Goal: Information Seeking & Learning: Learn about a topic

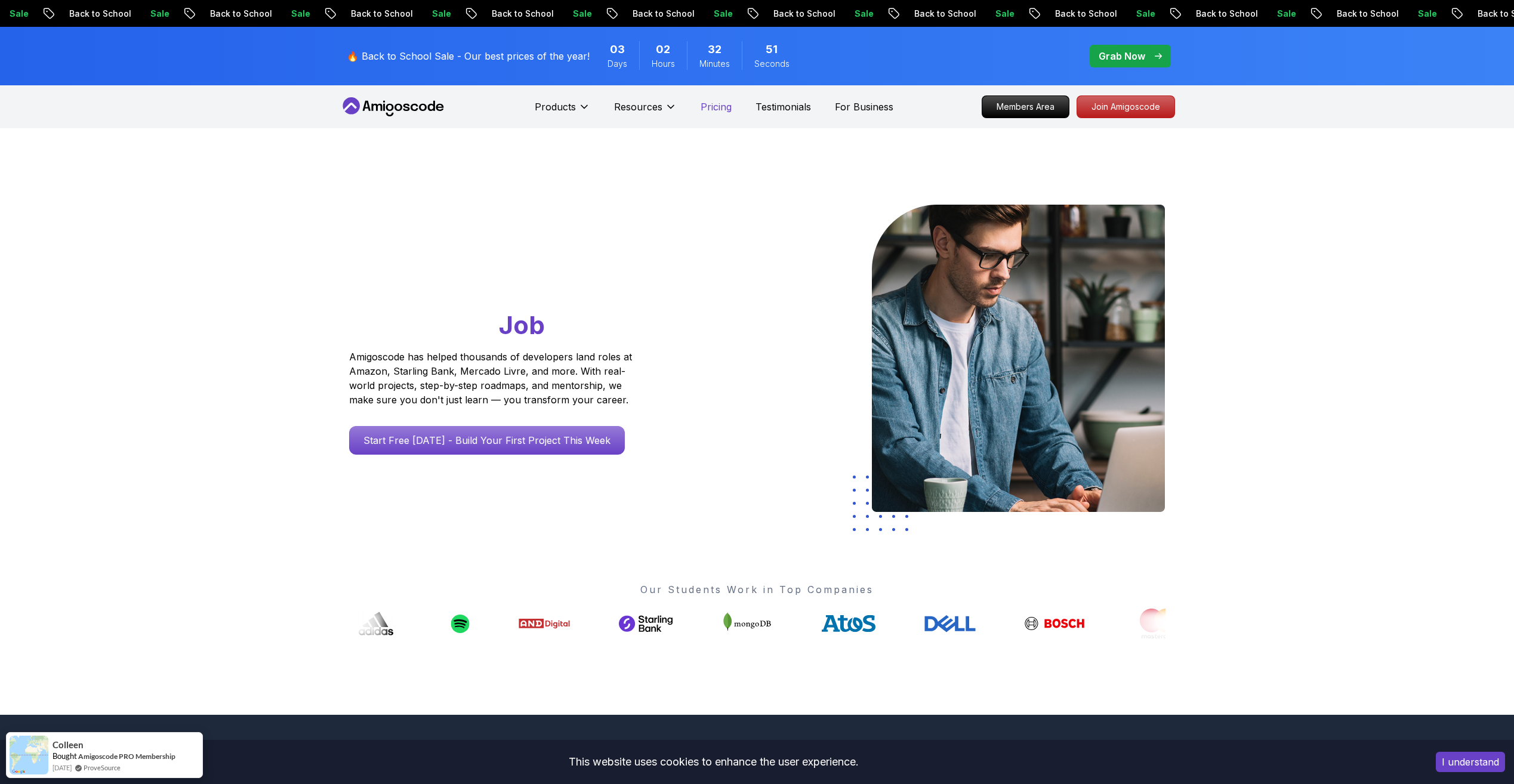
click at [722, 112] on p "Pricing" at bounding box center [716, 107] width 31 height 14
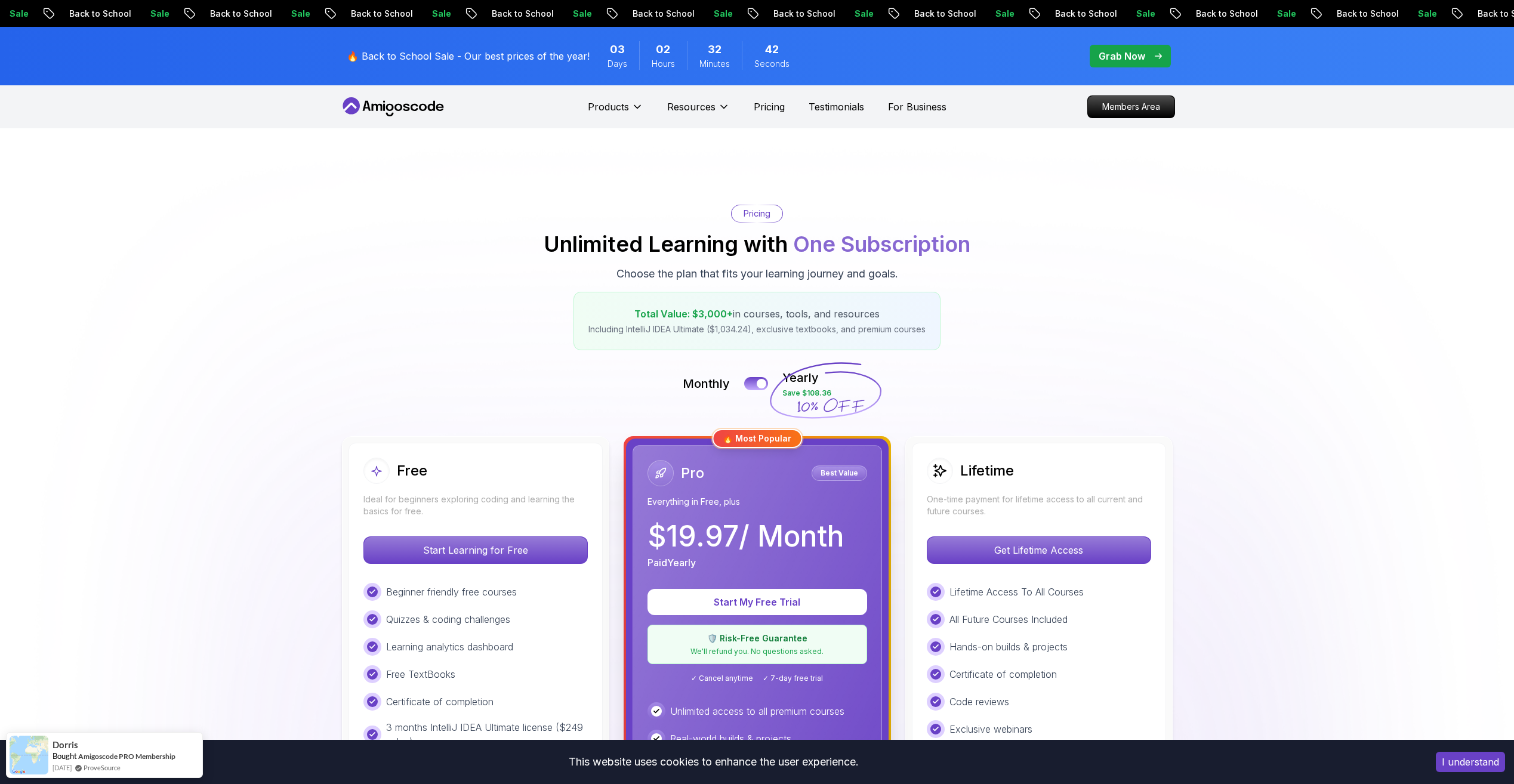
click at [586, 107] on nav "Products Products Portfolly The one-click portfolio builder for developers Cour…" at bounding box center [757, 106] width 836 height 43
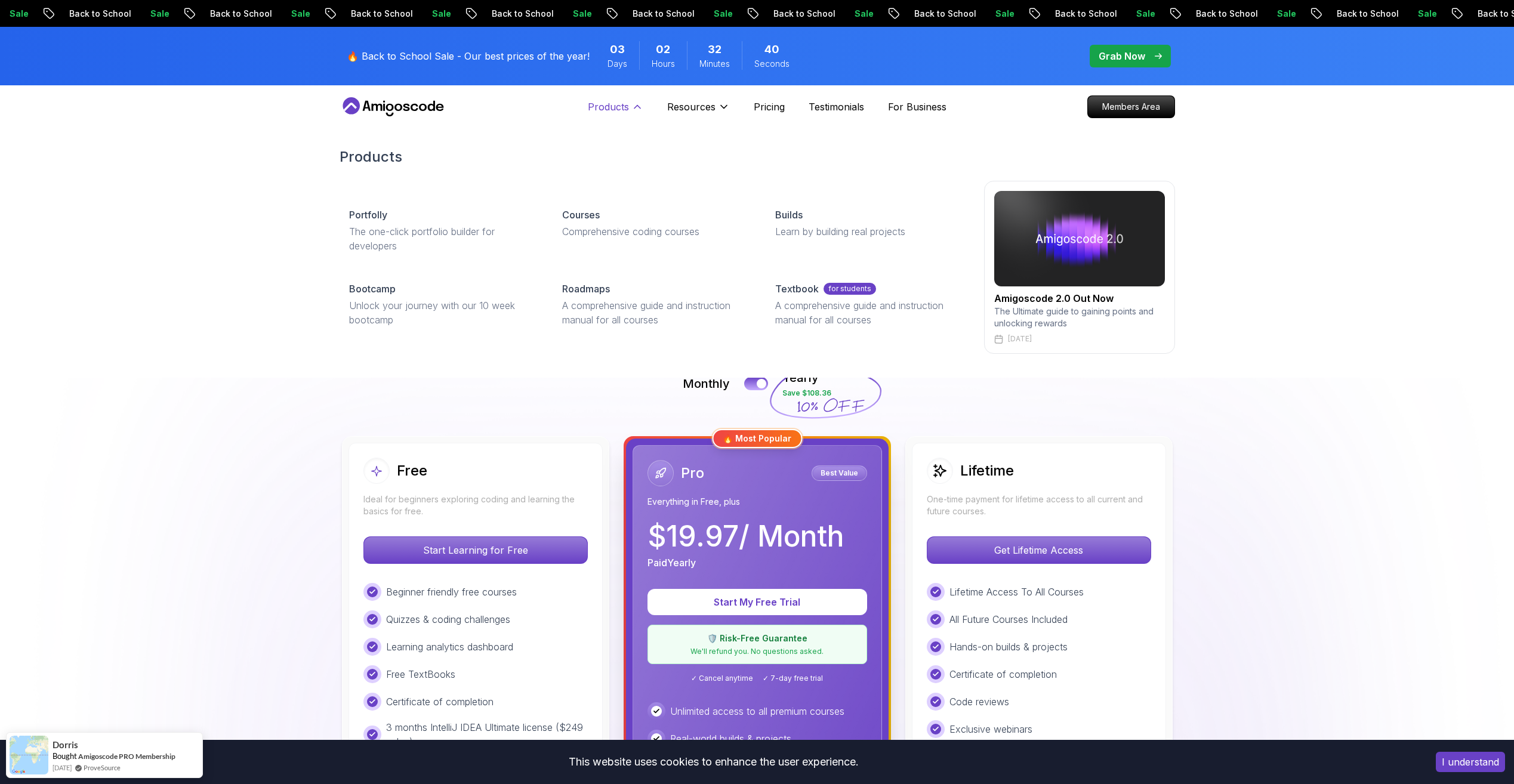
click at [609, 107] on p "Products" at bounding box center [608, 107] width 41 height 14
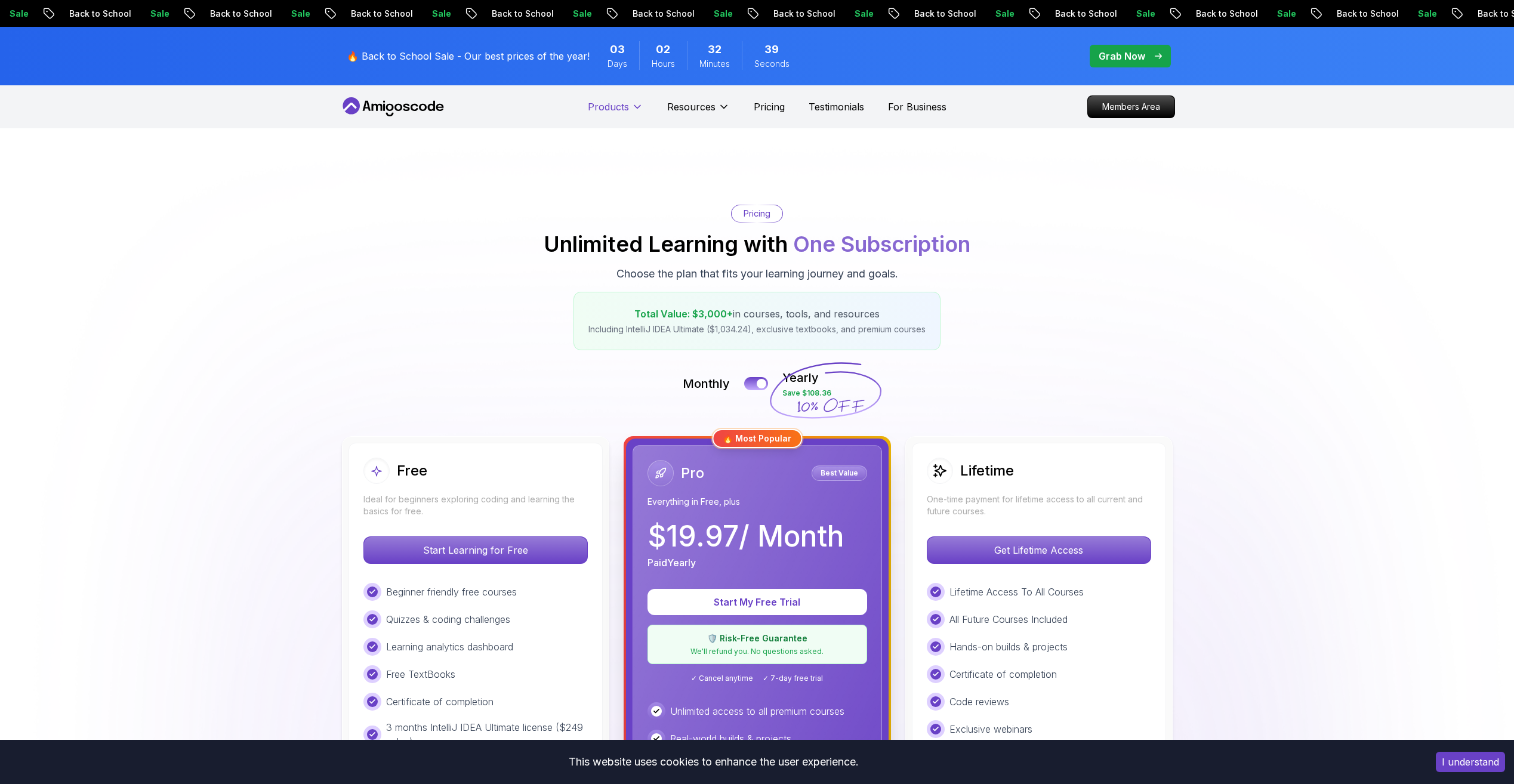
click at [611, 108] on p "Products" at bounding box center [608, 107] width 41 height 14
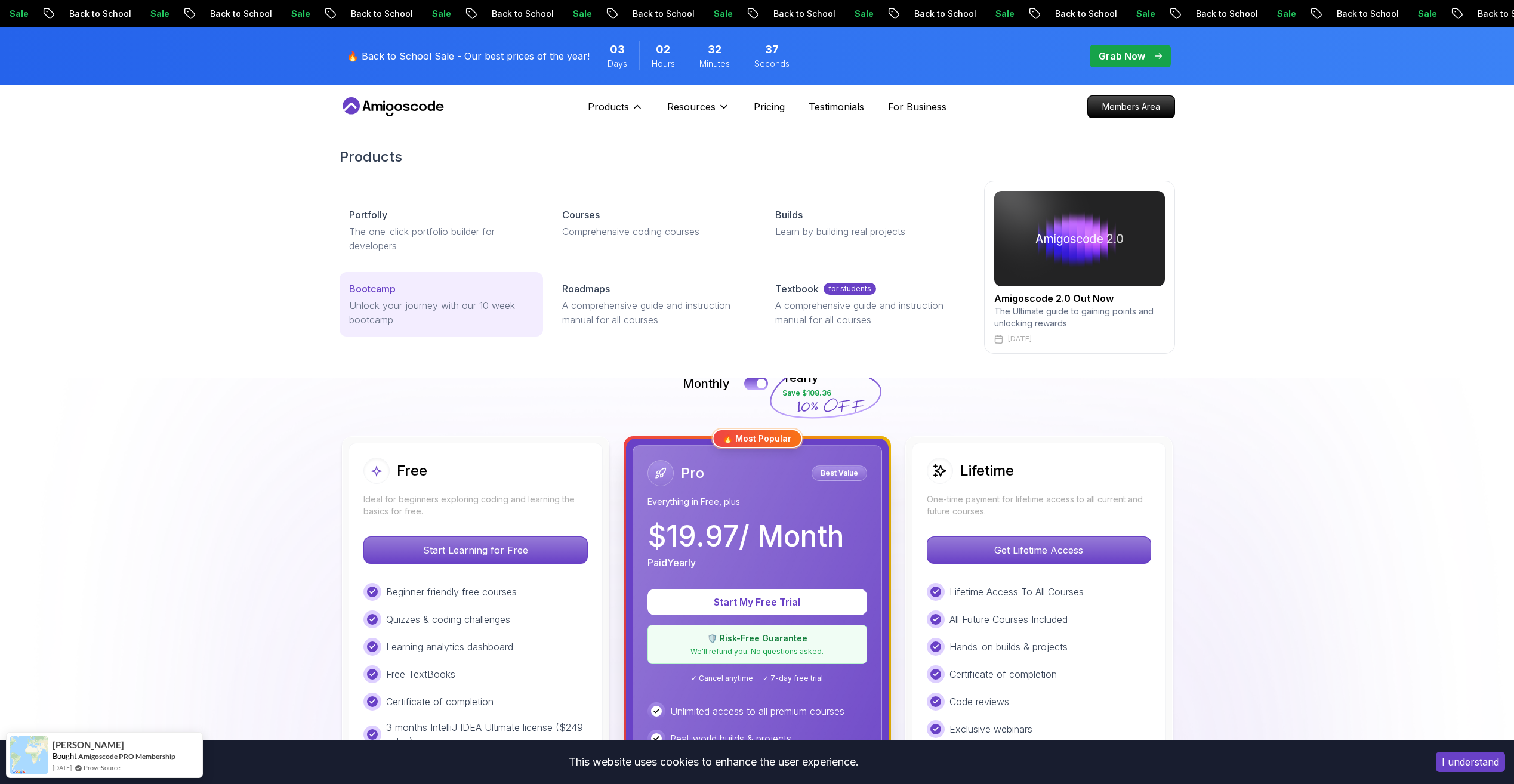
click at [389, 293] on p "Bootcamp" at bounding box center [372, 289] width 47 height 14
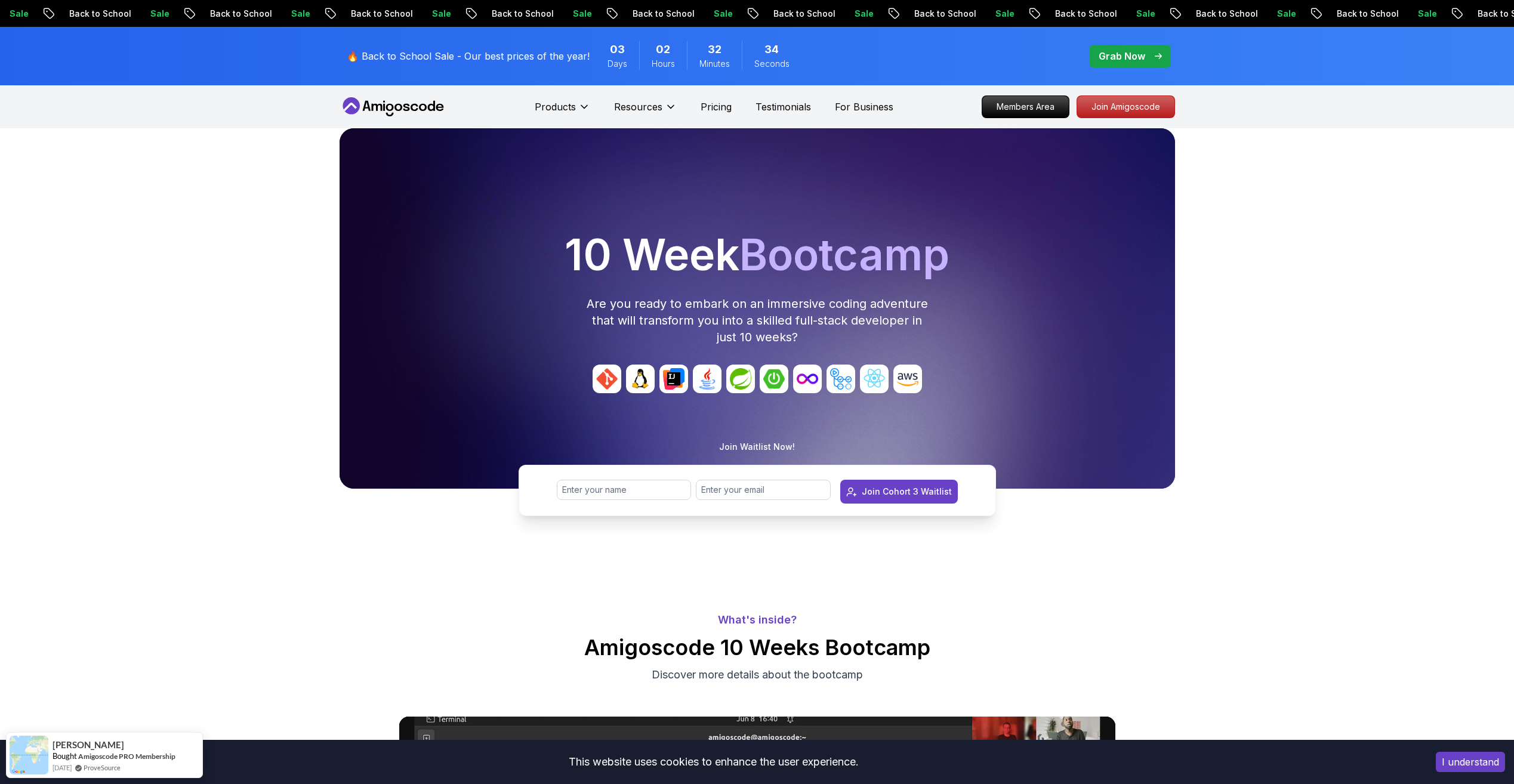
click at [680, 377] on img at bounding box center [673, 378] width 29 height 29
click at [673, 369] on img at bounding box center [673, 378] width 29 height 29
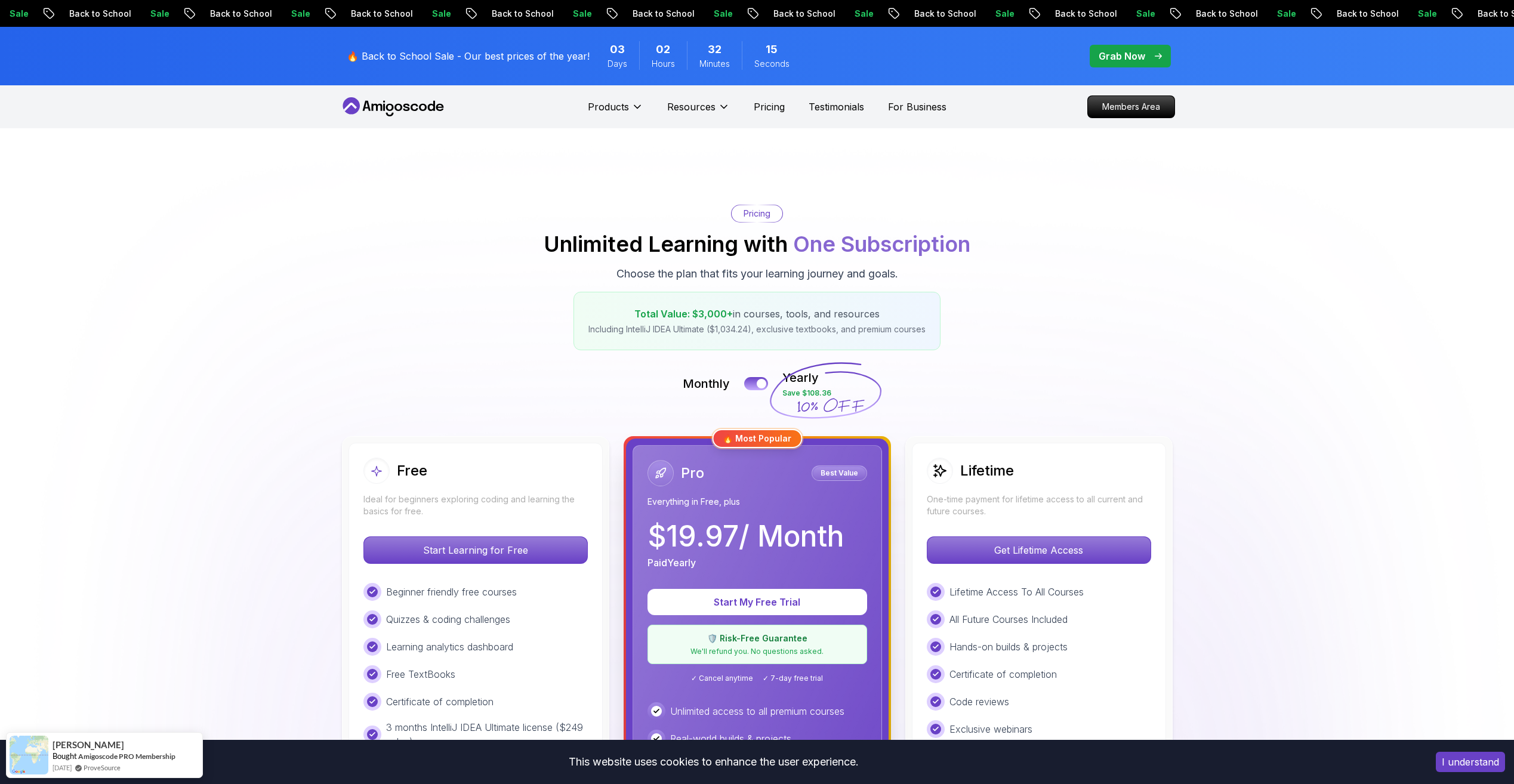
click at [1487, 761] on button "I understand" at bounding box center [1470, 761] width 69 height 20
